Goal: Task Accomplishment & Management: Use online tool/utility

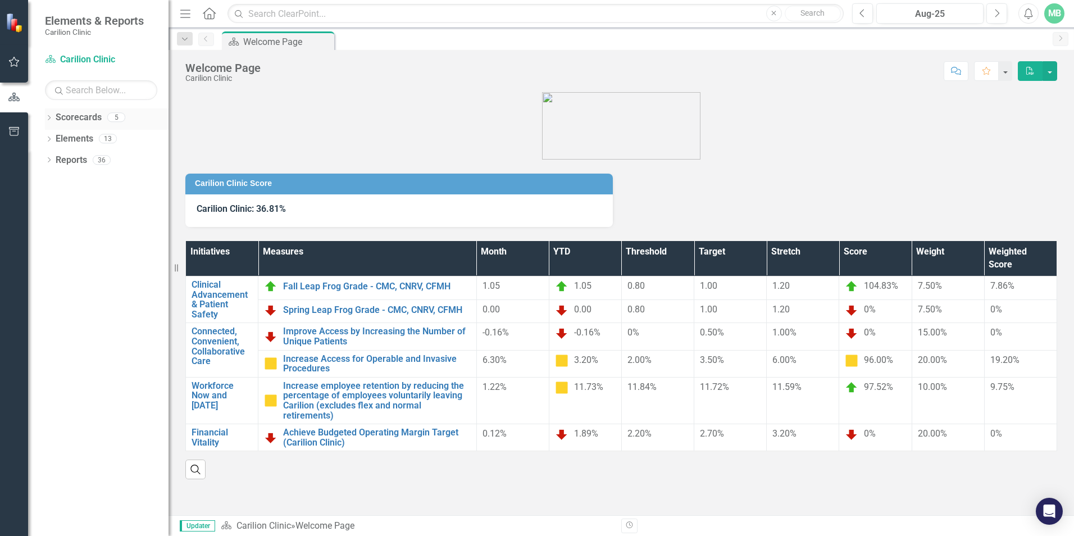
click at [48, 118] on icon "Dropdown" at bounding box center [49, 119] width 8 height 6
click at [79, 156] on link "Dermatology" at bounding box center [115, 160] width 107 height 13
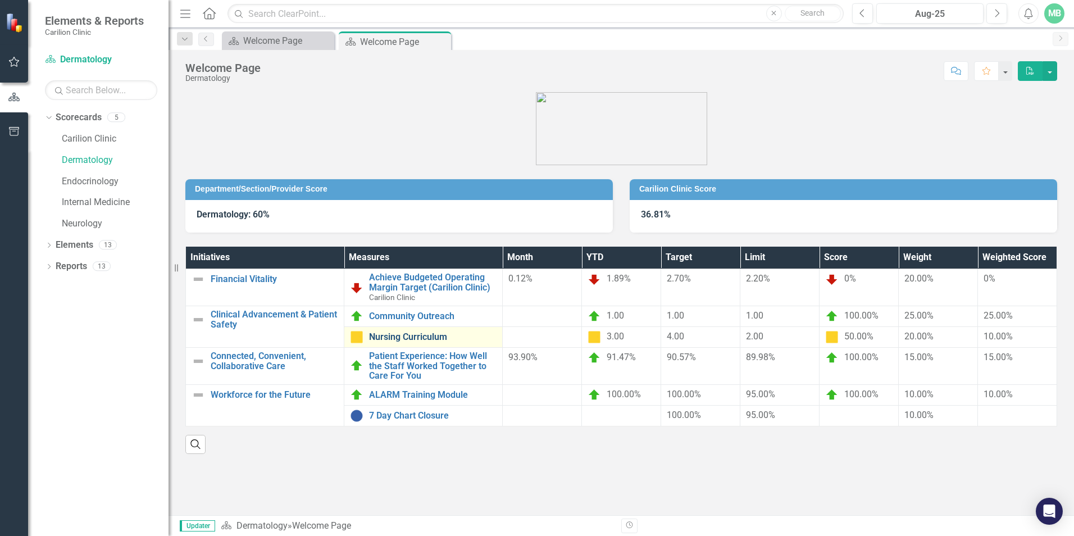
click at [417, 332] on link "Nursing Curriculum" at bounding box center [432, 337] width 127 height 10
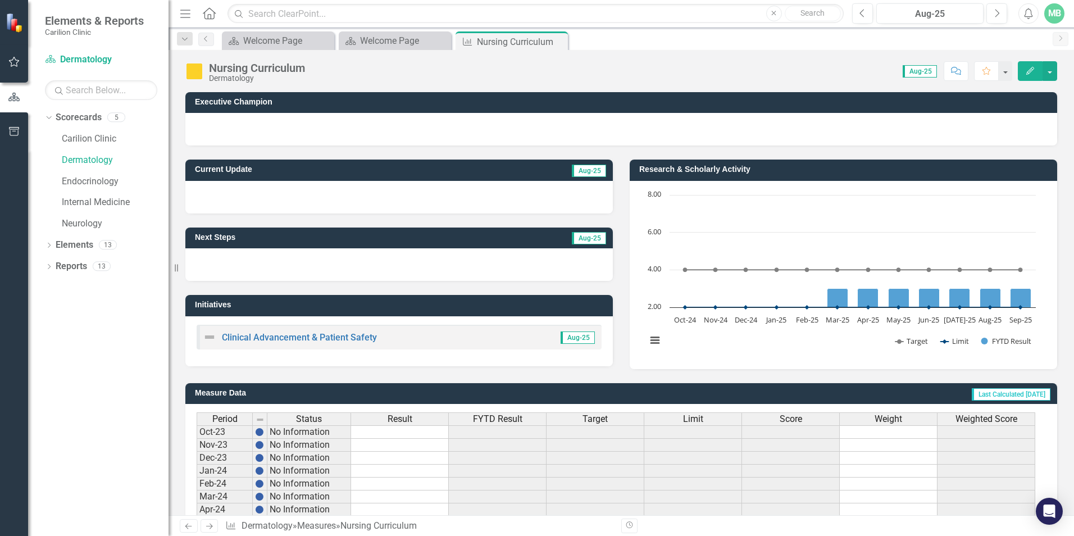
scroll to position [249, 0]
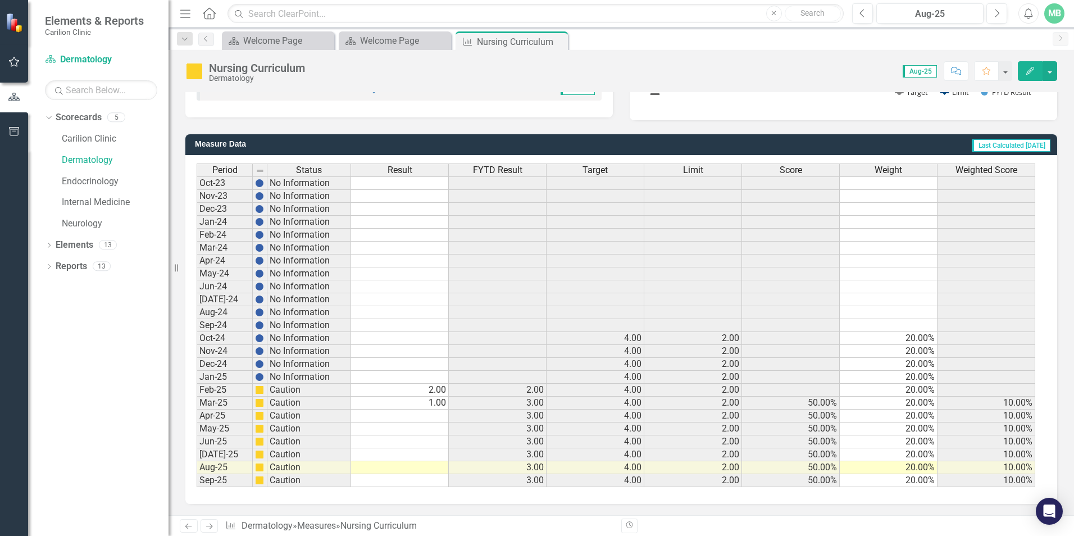
click at [422, 481] on td at bounding box center [400, 480] width 98 height 13
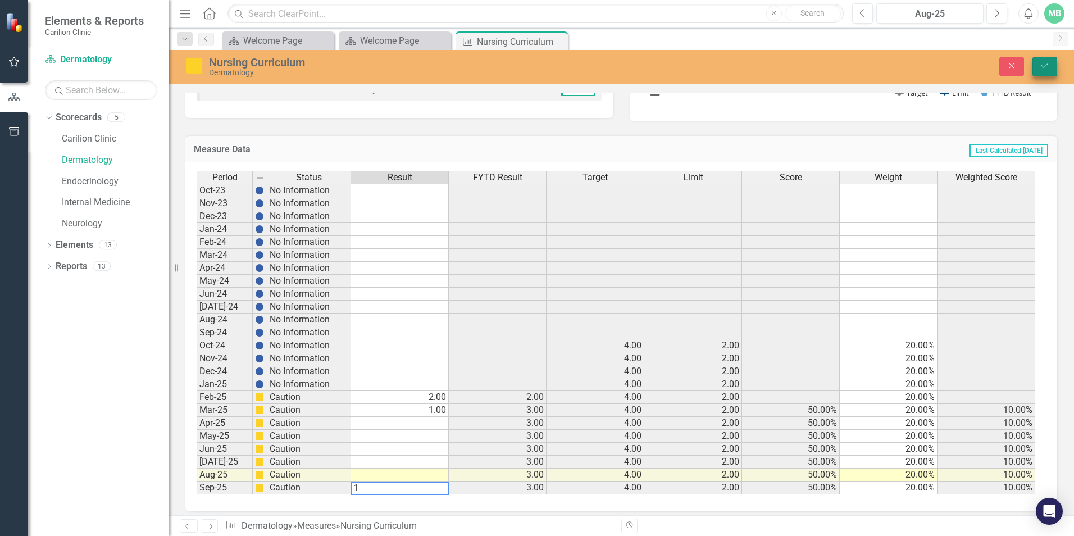
type textarea "1"
click at [1037, 68] on button "Save" at bounding box center [1044, 67] width 25 height 20
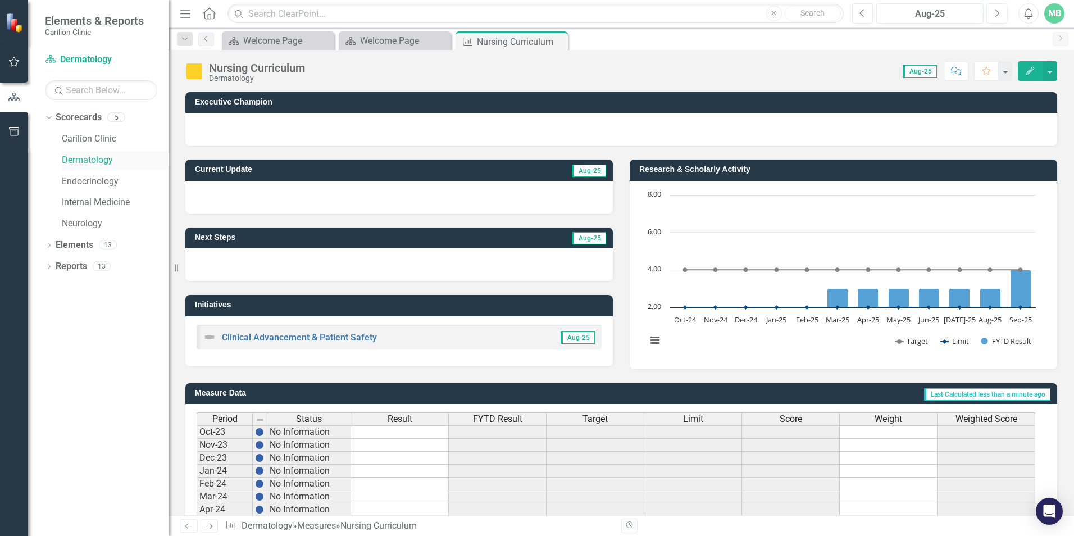
click at [95, 161] on link "Dermatology" at bounding box center [115, 160] width 107 height 13
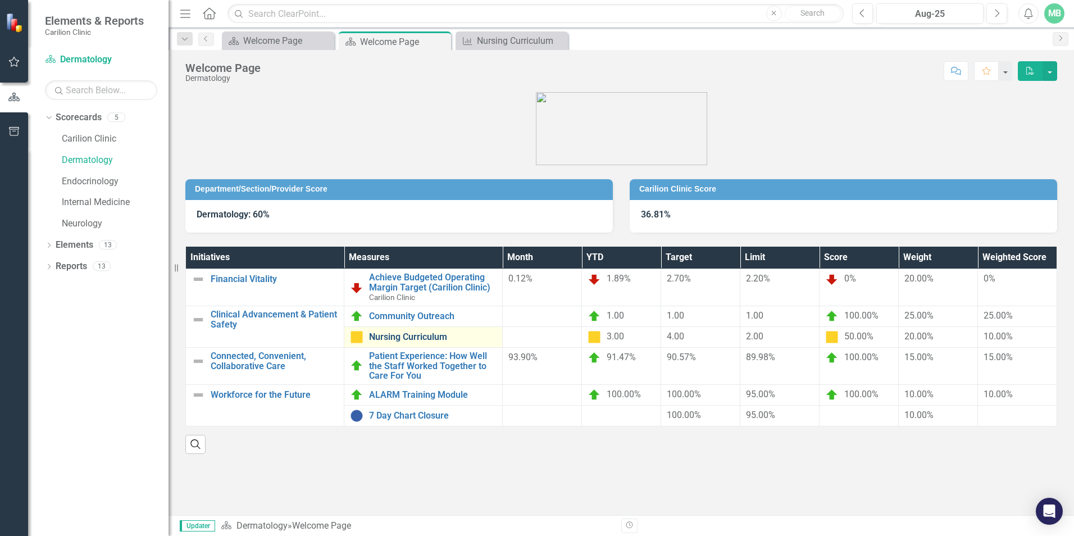
click at [402, 335] on link "Nursing Curriculum" at bounding box center [432, 337] width 127 height 10
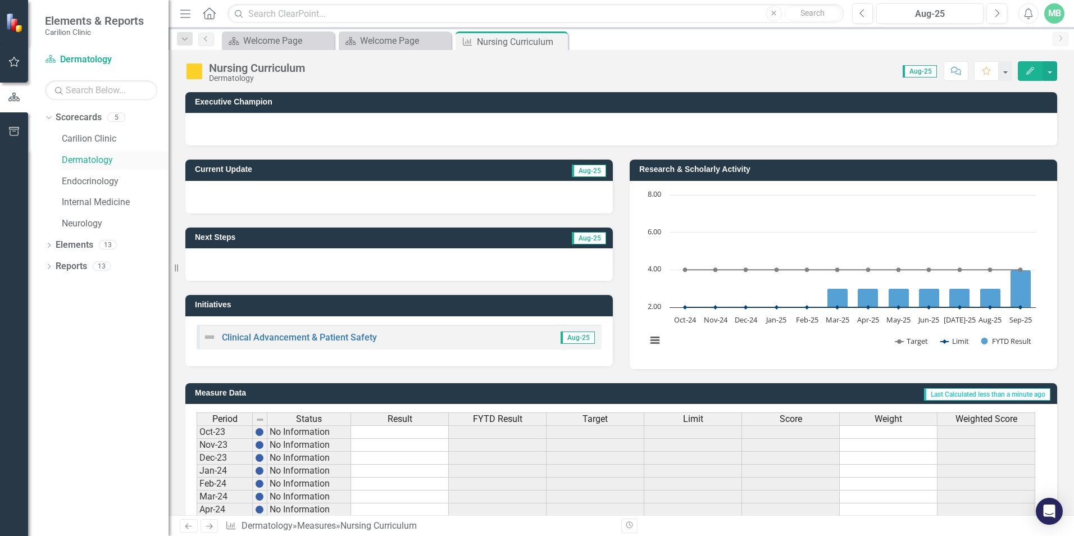
click at [98, 159] on link "Dermatology" at bounding box center [115, 160] width 107 height 13
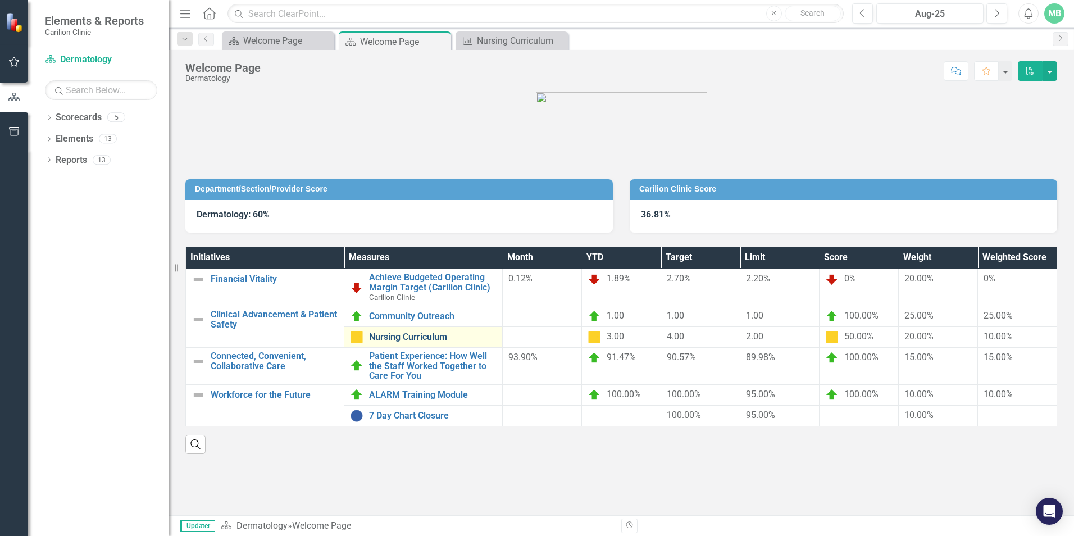
click at [409, 336] on link "Nursing Curriculum" at bounding box center [432, 337] width 127 height 10
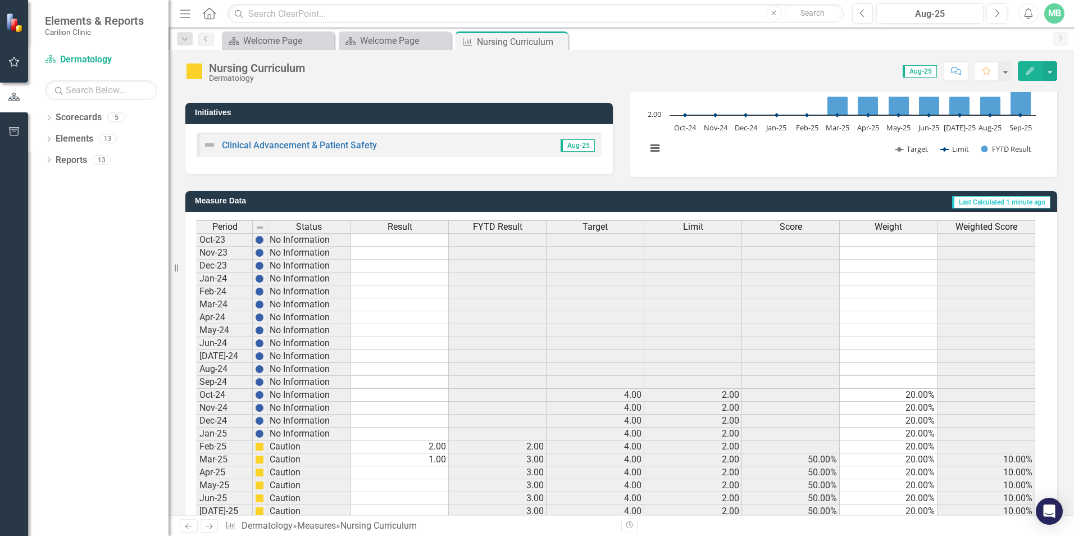
scroll to position [249, 0]
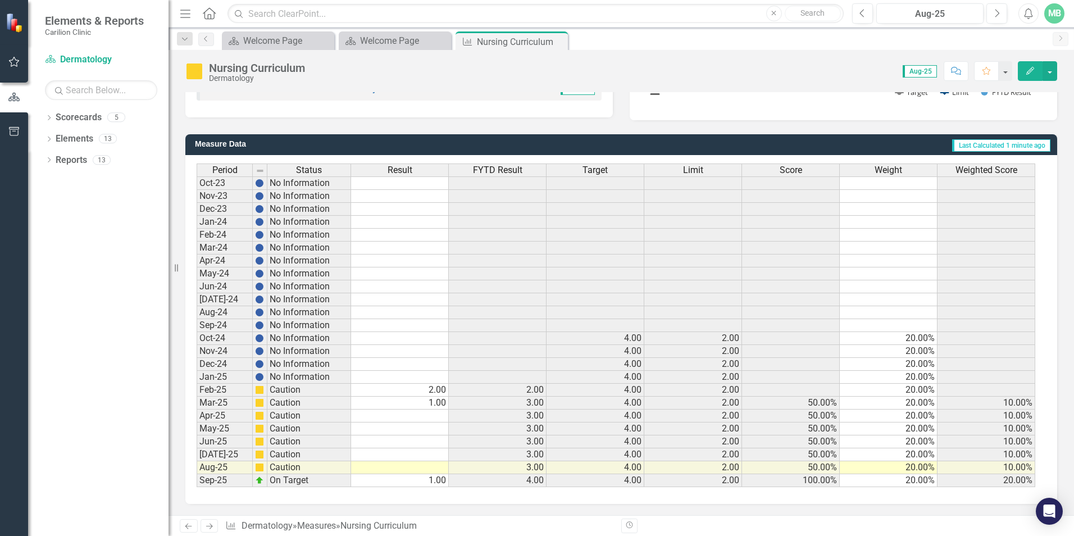
click at [188, 524] on icon "Previous" at bounding box center [189, 525] width 10 height 7
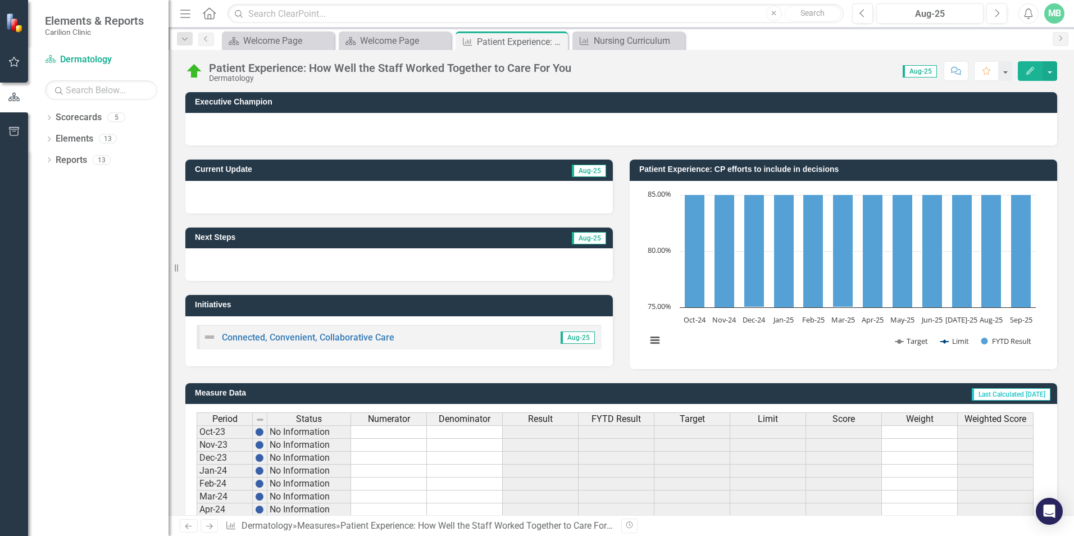
scroll to position [249, 0]
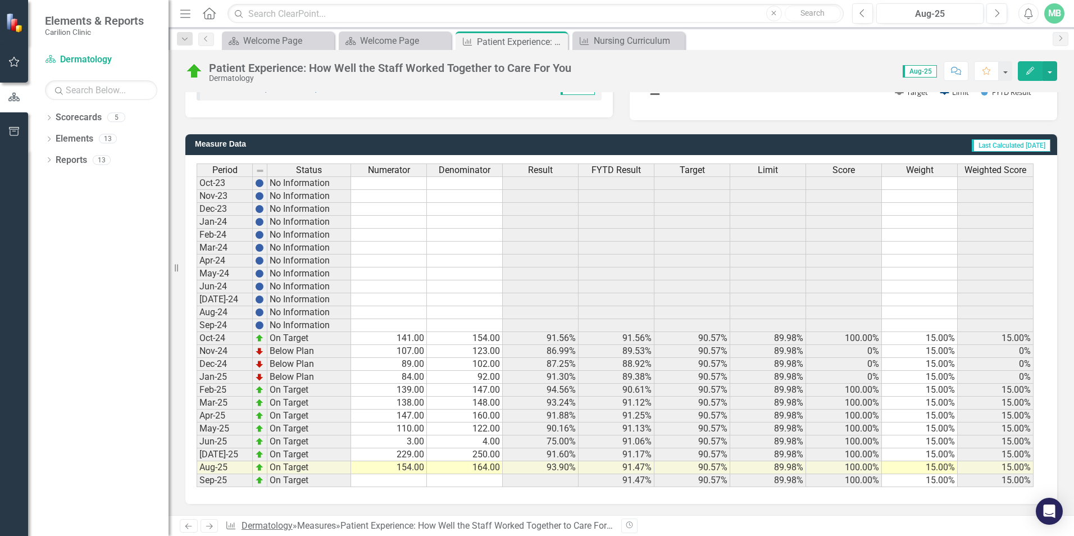
click at [261, 527] on link "Dermatology" at bounding box center [266, 525] width 51 height 11
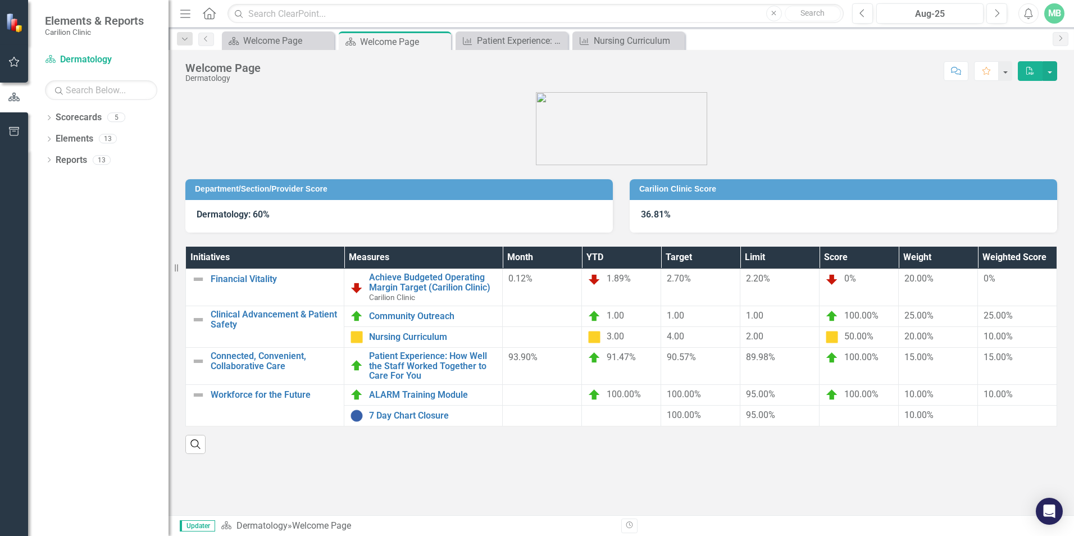
click at [348, 461] on div "Department/Section/Provider Score Dermatology: 60% Carilion Clinic Score 36.81%…" at bounding box center [620, 271] width 905 height 387
click at [419, 335] on link "Nursing Curriculum" at bounding box center [432, 337] width 127 height 10
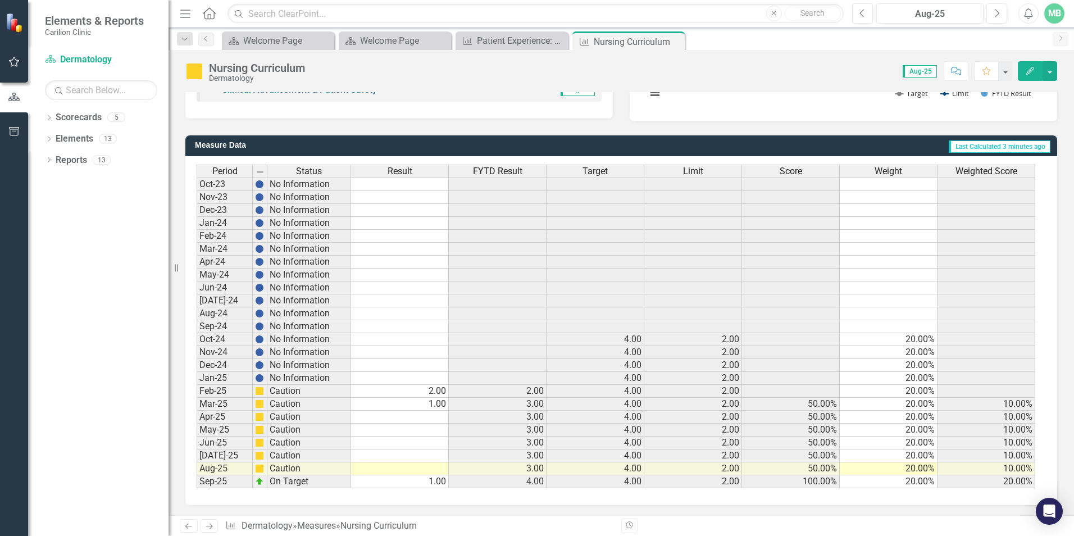
scroll to position [249, 0]
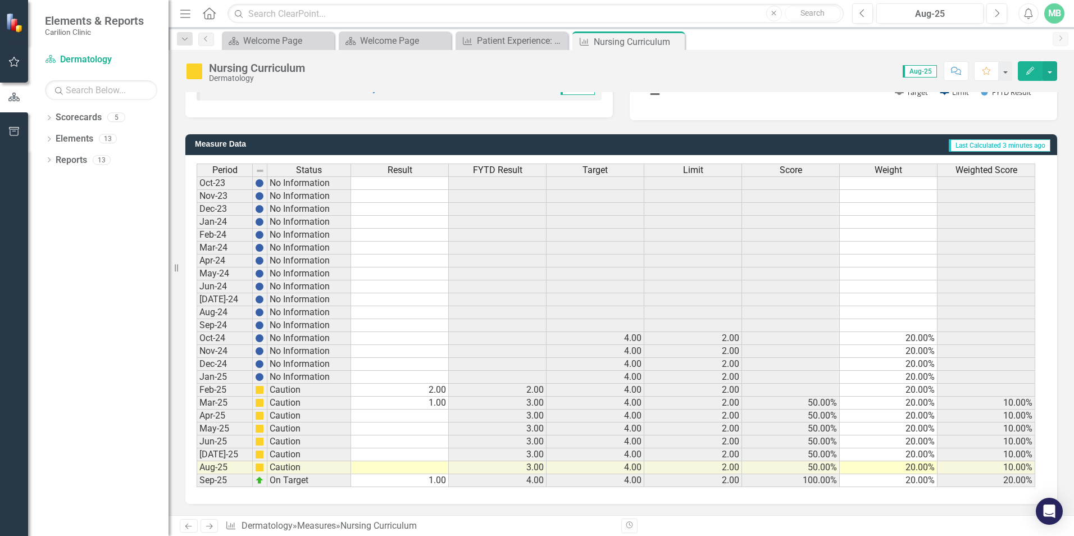
click at [438, 478] on td "1.00" at bounding box center [400, 480] width 98 height 13
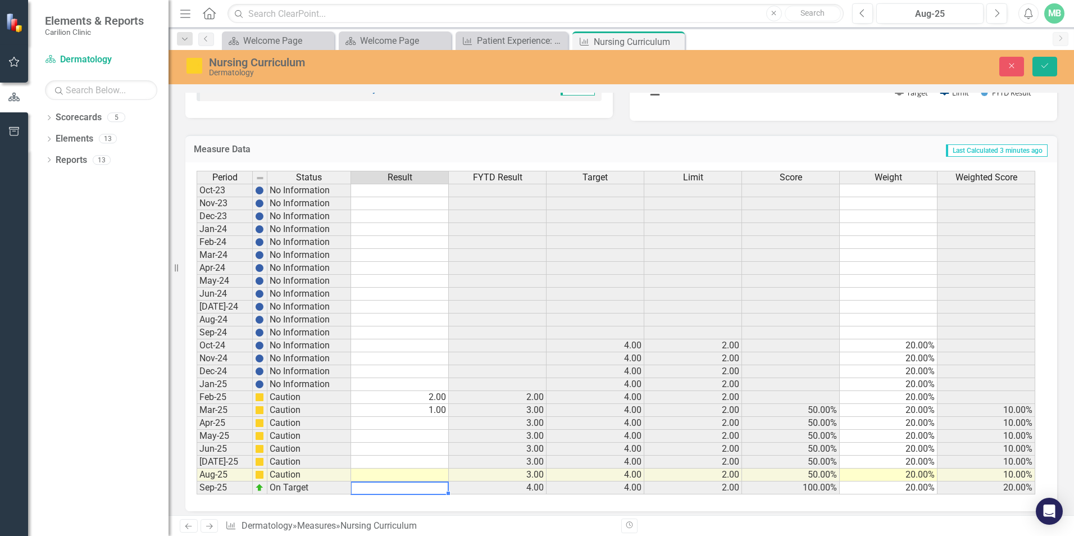
click at [197, 469] on div "Period Status Result FYTD Result Target Limit Score Weight Weighted Score Oct-2…" at bounding box center [197, 332] width 0 height 323
type textarea "1"
click at [1045, 64] on icon "Save" at bounding box center [1044, 66] width 10 height 8
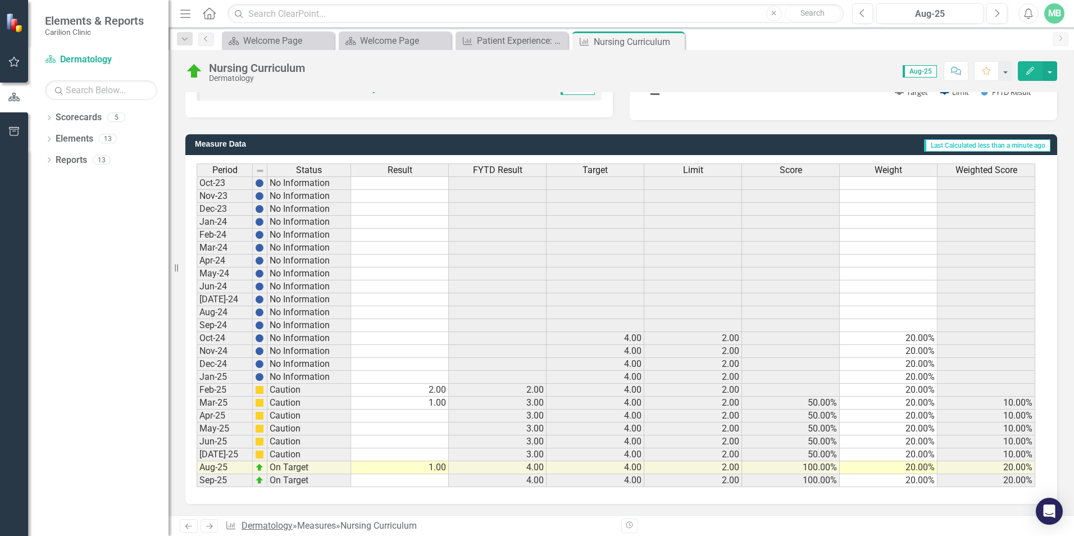
click at [282, 527] on link "Dermatology" at bounding box center [266, 525] width 51 height 11
